Goal: Transaction & Acquisition: Purchase product/service

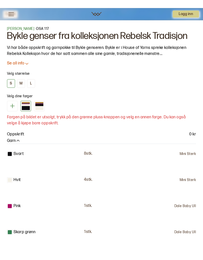
scroll to position [293, 0]
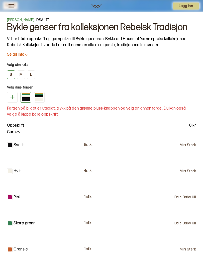
click at [24, 79] on button "M" at bounding box center [21, 74] width 8 height 9
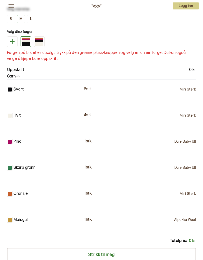
scroll to position [348, 0]
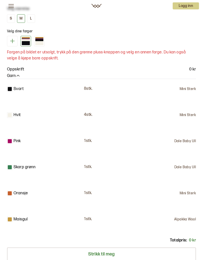
click at [15, 44] on icon at bounding box center [12, 41] width 6 height 6
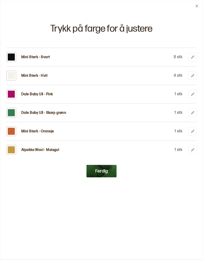
scroll to position [0, 0]
click at [13, 58] on div at bounding box center [11, 57] width 7 height 7
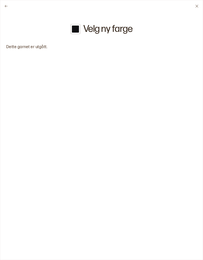
click at [78, 32] on div at bounding box center [75, 29] width 7 height 7
click at [79, 31] on div at bounding box center [75, 29] width 10 height 10
click at [77, 26] on div at bounding box center [75, 29] width 7 height 7
click at [116, 27] on h2 "Velg ny farge" at bounding box center [107, 29] width 49 height 10
click at [117, 33] on h2 "Velg ny farge" at bounding box center [107, 29] width 49 height 10
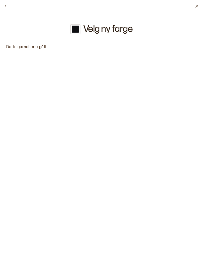
click at [8, 7] on icon at bounding box center [6, 6] width 4 height 4
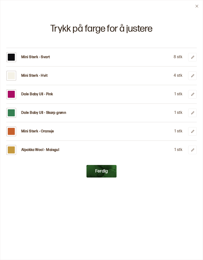
click at [47, 57] on p "Mini Sterk - Svart" at bounding box center [35, 57] width 29 height 5
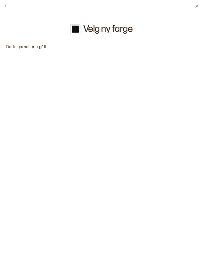
click at [9, 5] on button at bounding box center [6, 6] width 12 height 12
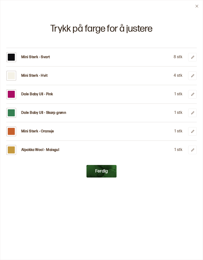
click at [111, 172] on button "Ferdig" at bounding box center [101, 171] width 30 height 13
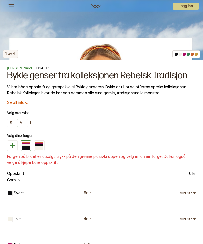
scroll to position [228, 0]
